Goal: Information Seeking & Learning: Learn about a topic

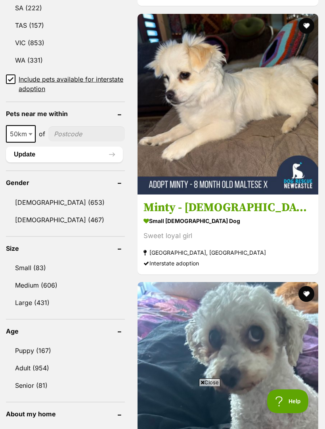
click at [36, 212] on link "Female (467)" at bounding box center [65, 220] width 119 height 17
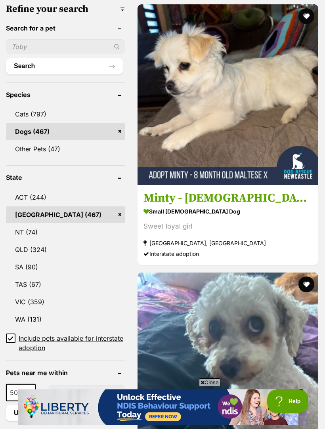
click at [153, 221] on div "Sweet loyal girl" at bounding box center [227, 226] width 169 height 11
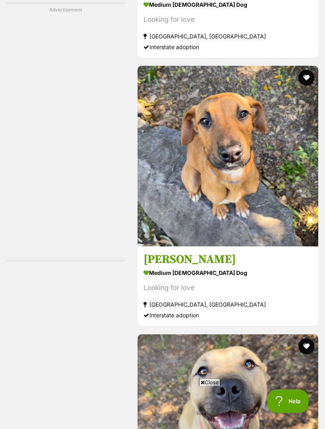
scroll to position [2308, 0]
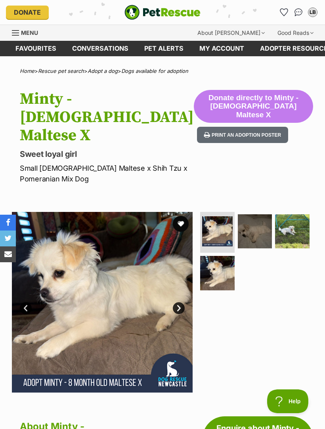
click at [259, 214] on img at bounding box center [255, 231] width 34 height 34
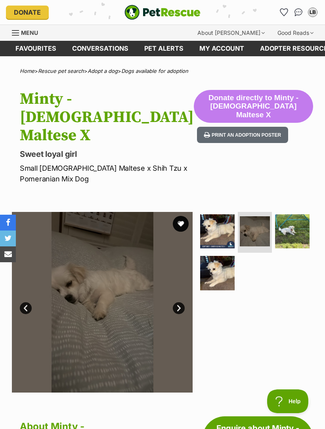
click at [299, 214] on img at bounding box center [292, 231] width 34 height 34
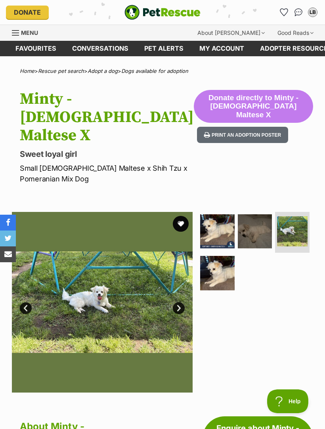
click at [221, 256] on img at bounding box center [217, 273] width 34 height 34
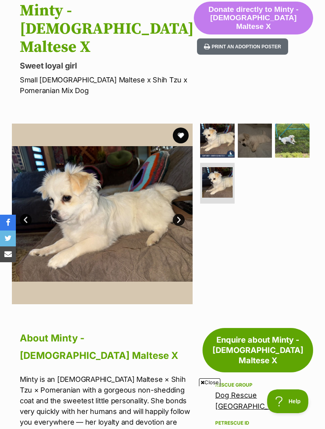
click at [299, 124] on img at bounding box center [292, 141] width 34 height 34
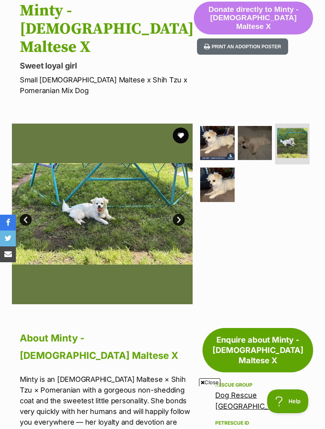
click at [223, 168] on img at bounding box center [217, 185] width 34 height 34
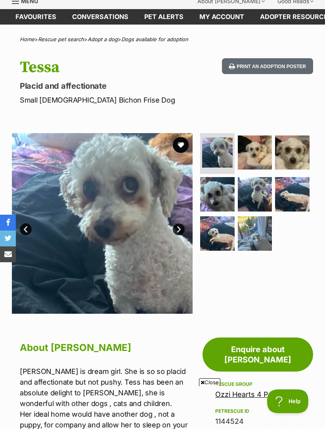
scroll to position [21, 0]
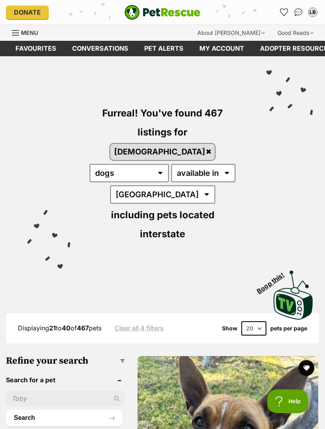
click at [183, 11] on img "PetRescue" at bounding box center [162, 12] width 76 height 15
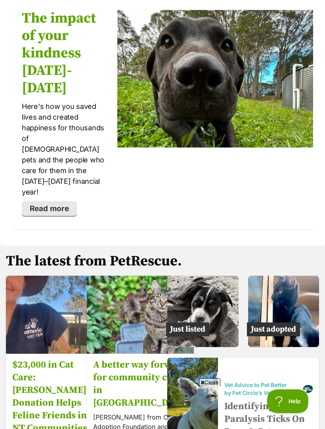
scroll to position [1644, 0]
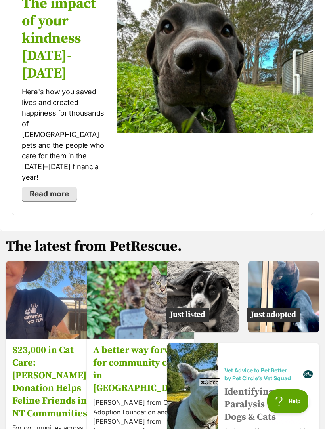
click at [295, 261] on img at bounding box center [283, 296] width 71 height 71
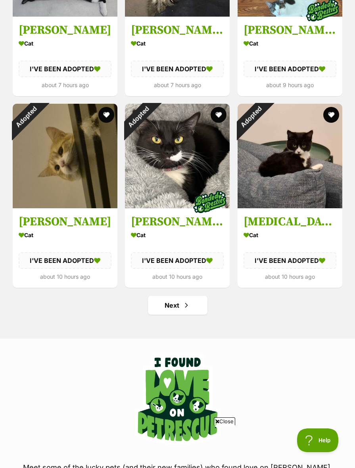
scroll to position [943, 0]
click at [193, 296] on link "Next" at bounding box center [177, 305] width 59 height 19
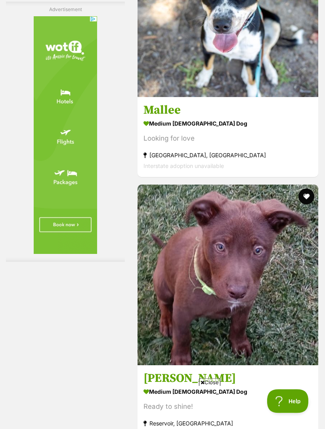
scroll to position [2476, 0]
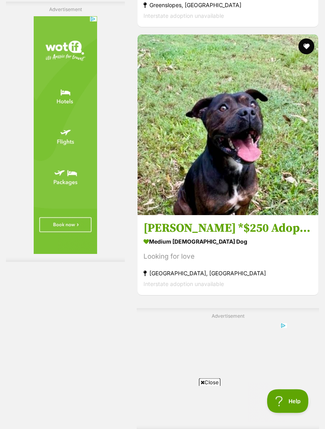
scroll to position [1645, 0]
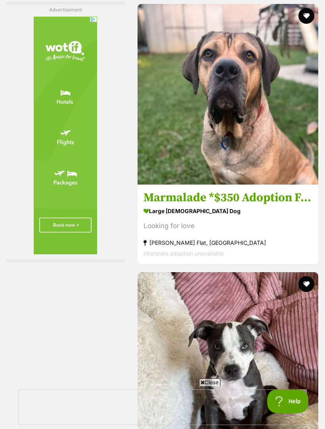
scroll to position [2352, 0]
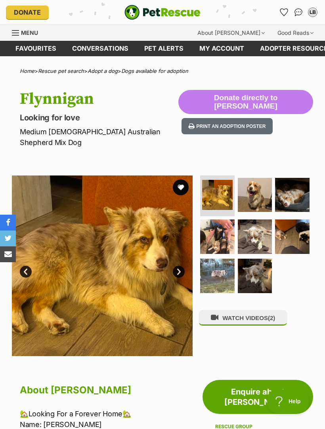
click at [258, 186] on img at bounding box center [255, 195] width 34 height 34
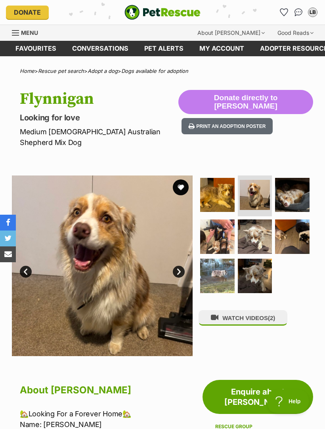
click at [299, 181] on img at bounding box center [292, 195] width 34 height 34
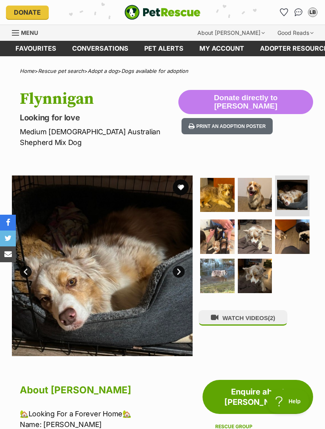
click at [223, 225] on img at bounding box center [217, 236] width 34 height 34
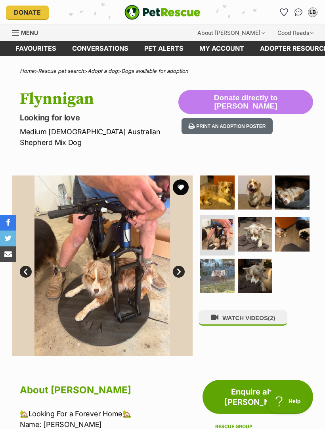
click at [264, 221] on img at bounding box center [255, 234] width 34 height 34
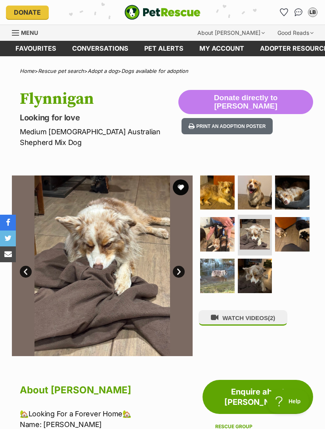
click at [293, 217] on img at bounding box center [292, 234] width 34 height 34
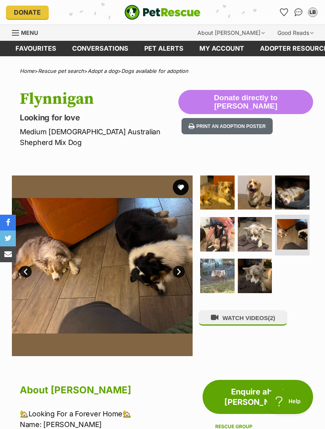
click at [221, 267] on img at bounding box center [217, 276] width 34 height 34
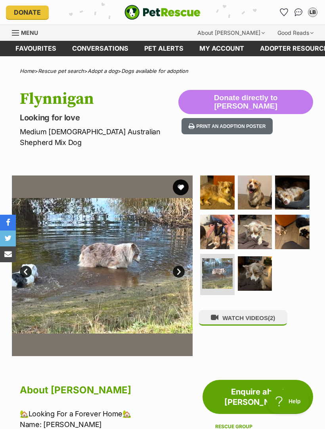
click at [264, 260] on img at bounding box center [255, 273] width 34 height 34
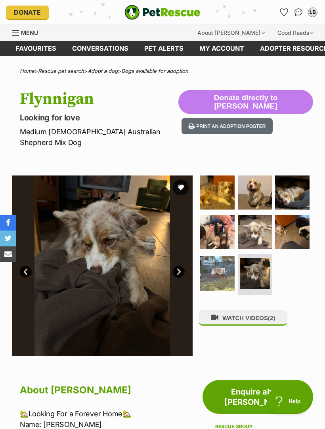
click at [275, 315] on span "(2)" at bounding box center [271, 318] width 7 height 7
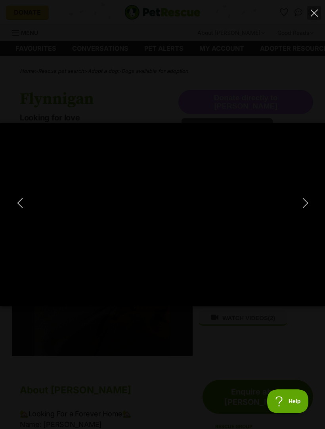
type input "100"
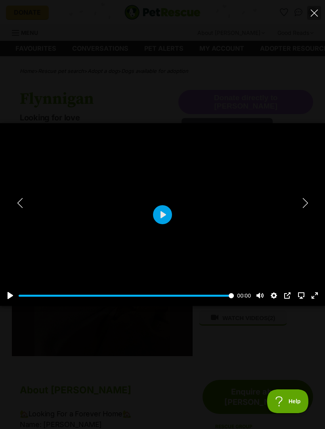
click at [310, 201] on button "Next" at bounding box center [305, 203] width 16 height 20
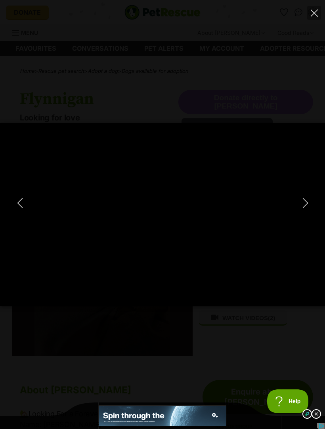
type input "100"
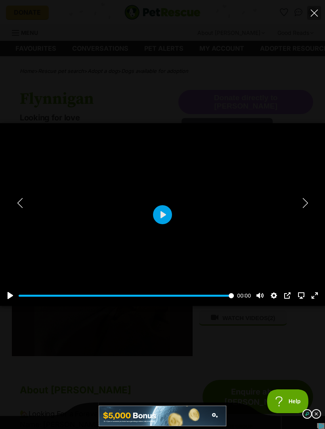
click at [317, 10] on icon "Close" at bounding box center [314, 13] width 7 height 7
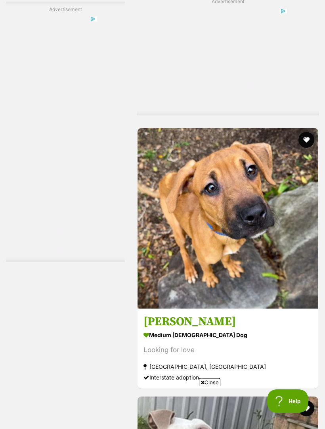
scroll to position [2057, 0]
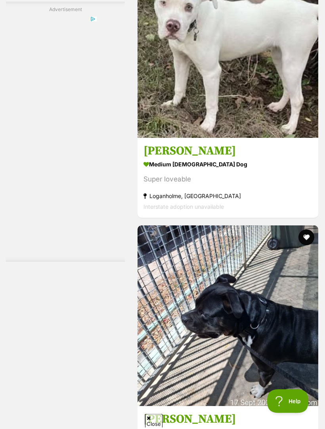
scroll to position [2505, 0]
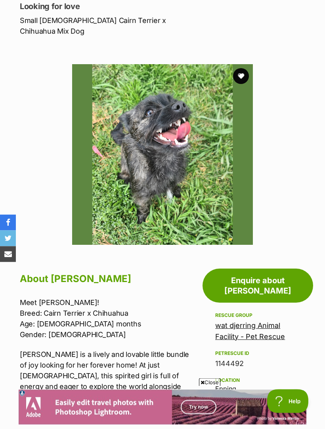
scroll to position [105, 0]
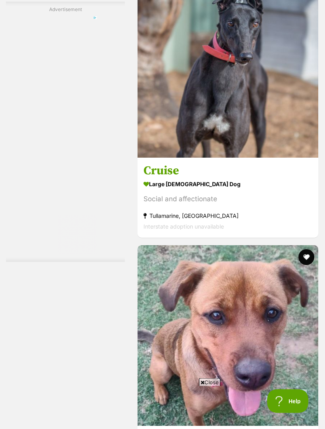
scroll to position [2378, 0]
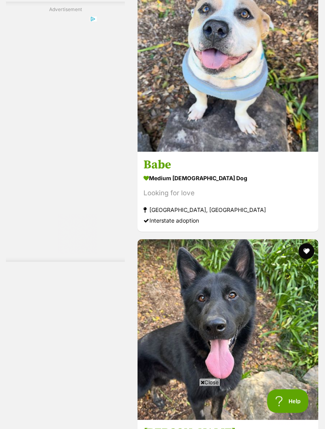
scroll to position [2381, 0]
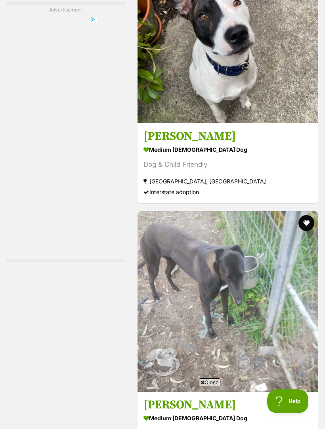
scroll to position [2242, 0]
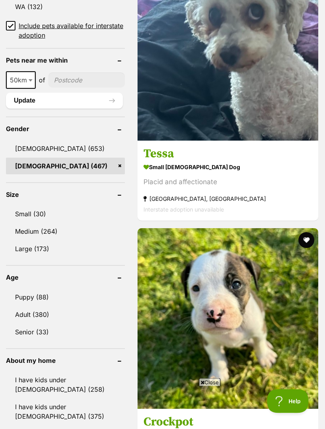
scroll to position [664, 0]
click at [33, 206] on link "Small (30)" at bounding box center [65, 214] width 119 height 17
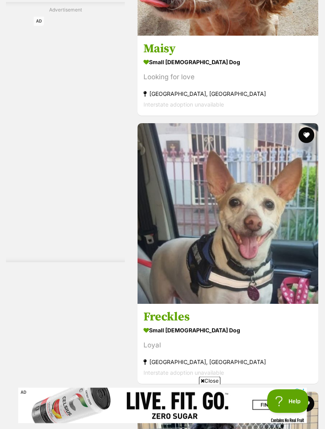
scroll to position [2254, 0]
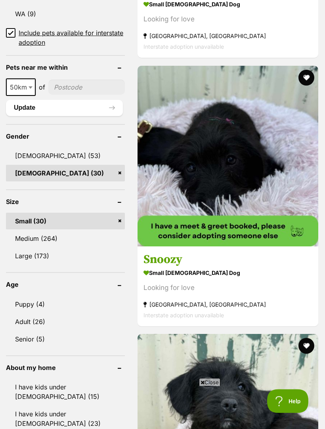
scroll to position [672, 0]
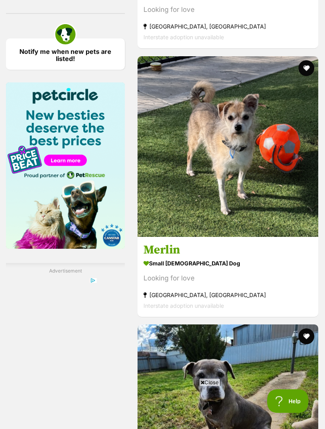
scroll to position [1206, 0]
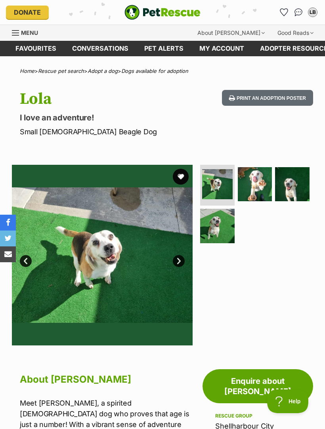
click at [264, 182] on img at bounding box center [255, 184] width 34 height 34
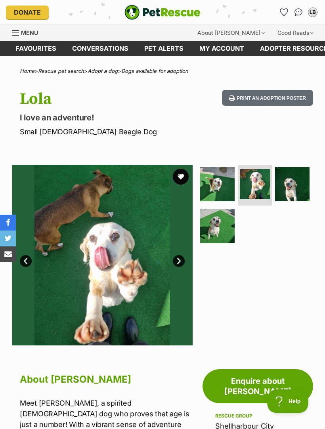
click at [302, 184] on img at bounding box center [292, 184] width 34 height 34
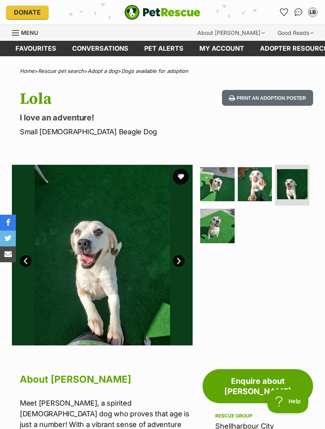
click at [223, 227] on img at bounding box center [217, 226] width 34 height 34
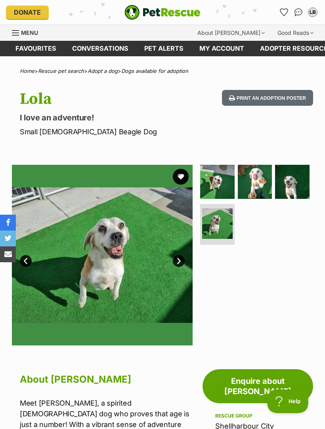
click at [225, 220] on img at bounding box center [217, 223] width 31 height 31
click at [223, 181] on img at bounding box center [217, 182] width 34 height 34
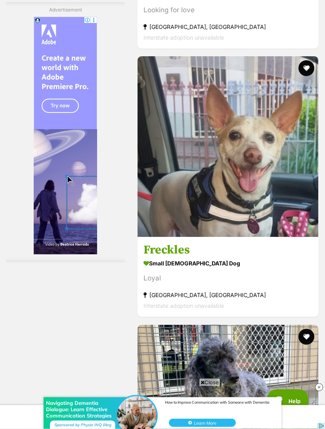
scroll to position [2323, 0]
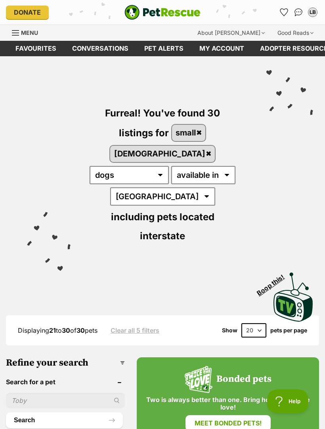
click at [27, 28] on link "Menu" at bounding box center [28, 32] width 32 height 14
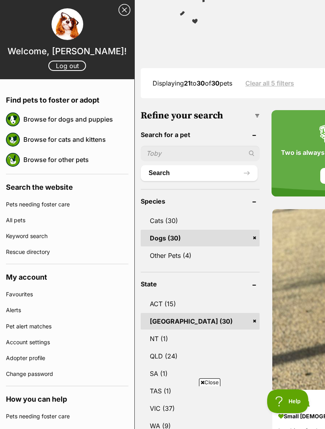
click at [126, 13] on link "Close Sidebar" at bounding box center [124, 10] width 12 height 12
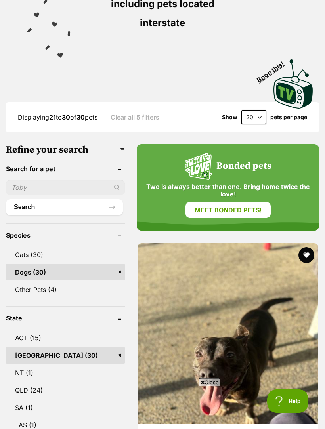
scroll to position [229, 0]
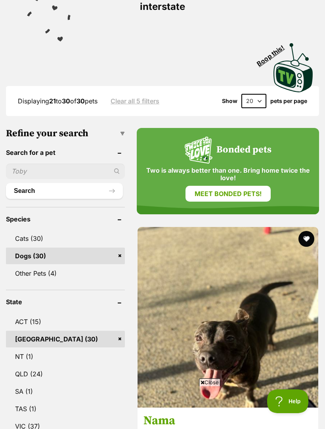
click at [44, 164] on input "text" at bounding box center [65, 171] width 119 height 15
type input "[PERSON_NAME]"
click at [57, 183] on button "Search" at bounding box center [64, 191] width 117 height 16
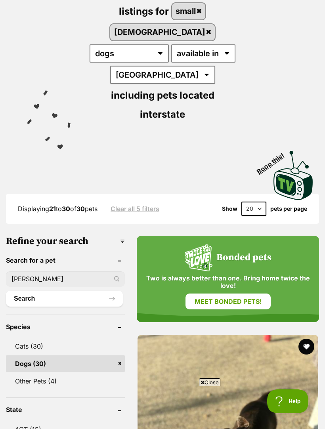
scroll to position [121, 0]
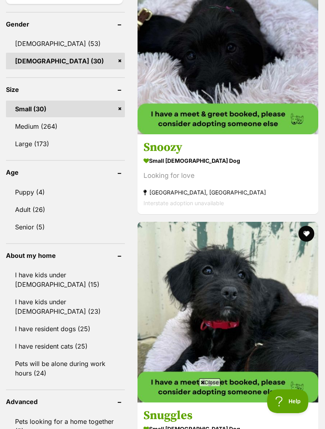
scroll to position [769, 0]
